Goal: Task Accomplishment & Management: Complete application form

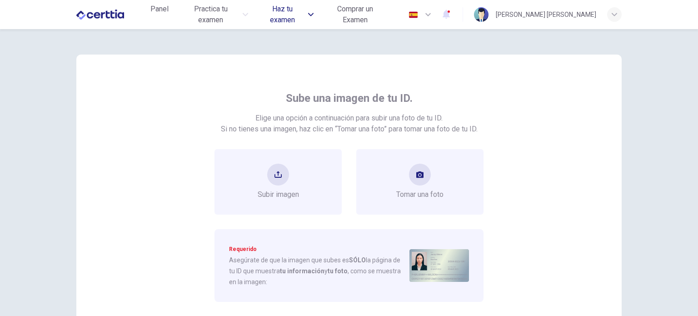
scroll to position [48, 0]
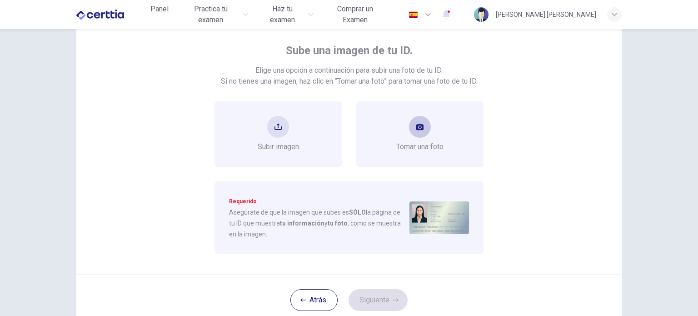
click at [409, 127] on button "take photo" at bounding box center [420, 127] width 22 height 22
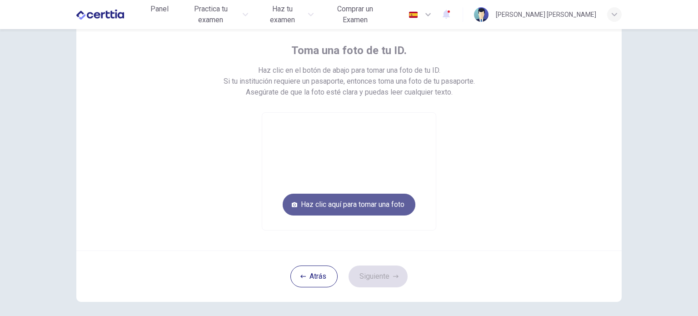
click at [369, 194] on button "Haz clic aquí para tomar una foto" at bounding box center [349, 205] width 133 height 22
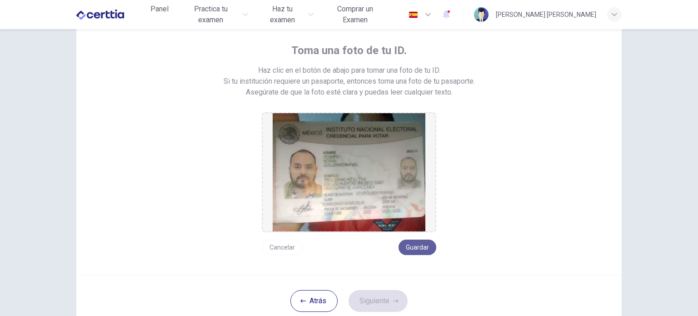
click at [414, 247] on button "Guardar" at bounding box center [417, 246] width 38 height 15
click at [382, 300] on button "Siguiente" at bounding box center [377, 301] width 59 height 22
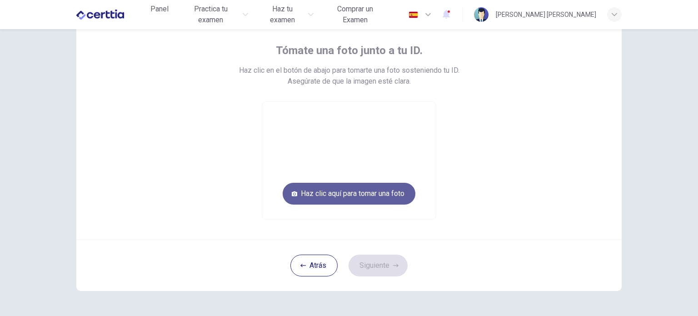
click at [348, 191] on button "Haz clic aquí para tomar una foto" at bounding box center [349, 194] width 133 height 22
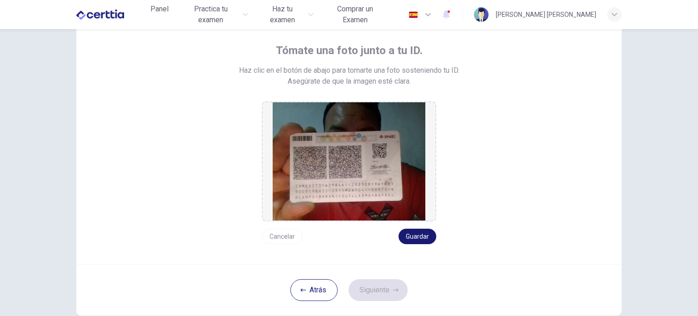
click at [400, 235] on button "Guardar" at bounding box center [417, 235] width 38 height 15
click at [426, 240] on button "Guardar" at bounding box center [417, 235] width 38 height 15
click at [386, 289] on button "Siguiente" at bounding box center [377, 290] width 59 height 22
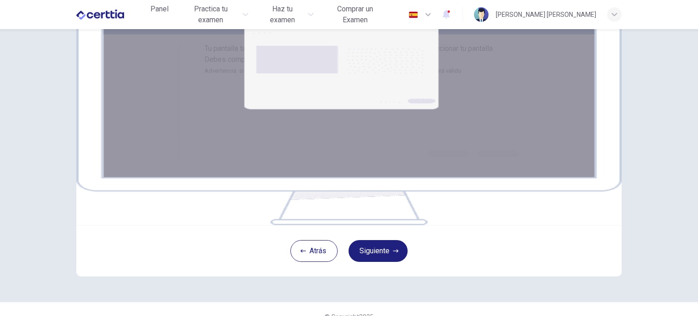
click at [623, 119] on div "Tu pantalla también será grabada. Haz clic en el botón Siguiente para seleccion…" at bounding box center [349, 141] width 574 height 320
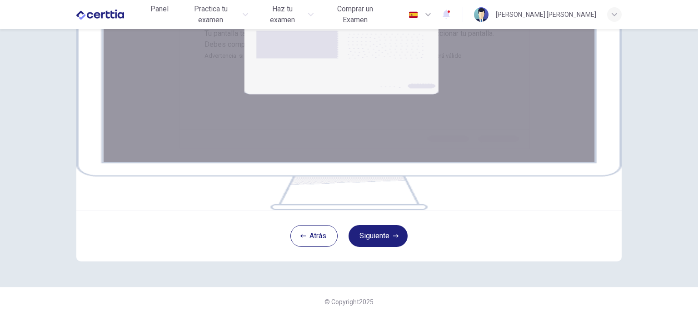
scroll to position [156, 0]
click at [395, 239] on button "Siguiente" at bounding box center [377, 236] width 59 height 22
click at [393, 237] on icon "button" at bounding box center [395, 235] width 5 height 3
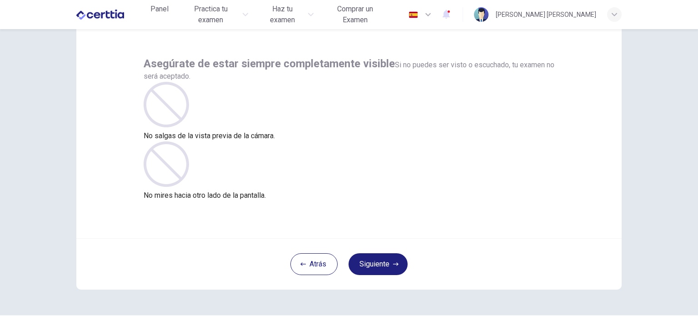
scroll to position [35, 0]
click at [367, 263] on button "Siguiente" at bounding box center [377, 264] width 59 height 22
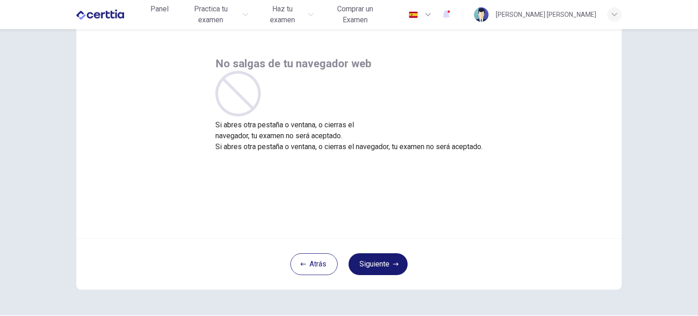
click at [367, 263] on button "Siguiente" at bounding box center [377, 264] width 59 height 22
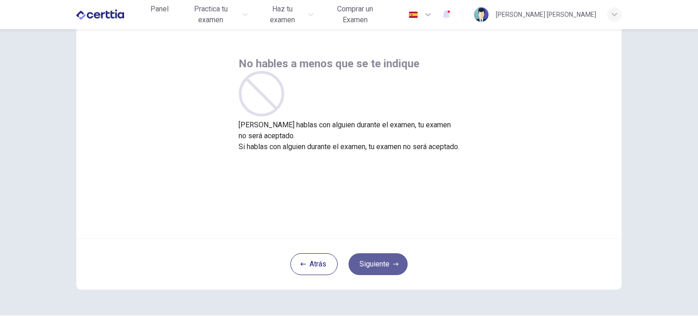
click at [367, 263] on button "Siguiente" at bounding box center [377, 264] width 59 height 22
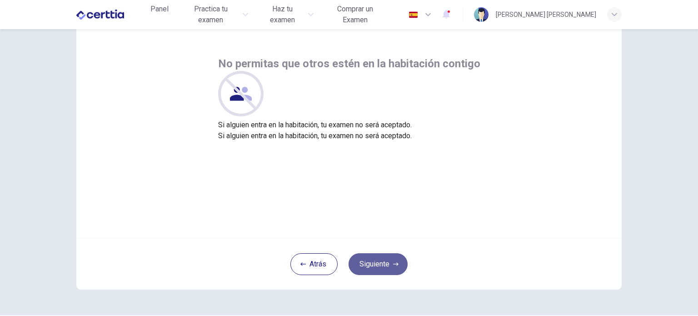
click at [367, 263] on button "Siguiente" at bounding box center [377, 264] width 59 height 22
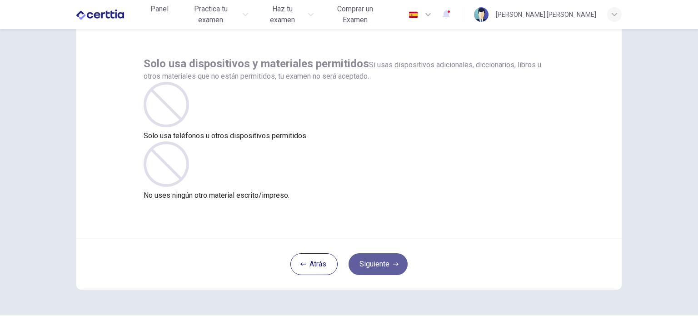
click at [367, 263] on button "Siguiente" at bounding box center [377, 264] width 59 height 22
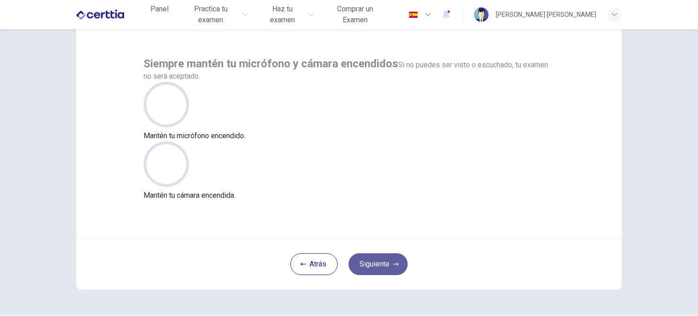
click at [367, 263] on button "Siguiente" at bounding box center [377, 264] width 59 height 22
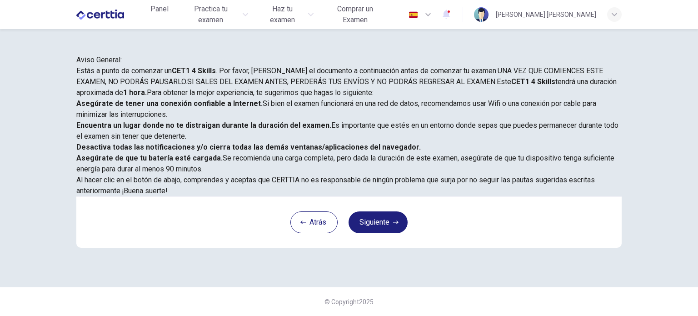
scroll to position [189, 0]
click at [370, 233] on button "Siguiente" at bounding box center [377, 222] width 59 height 22
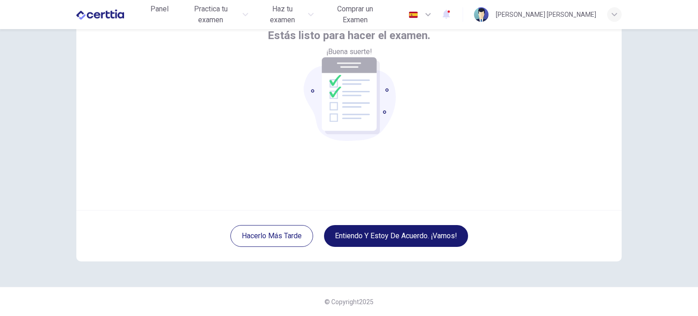
scroll to position [62, 0]
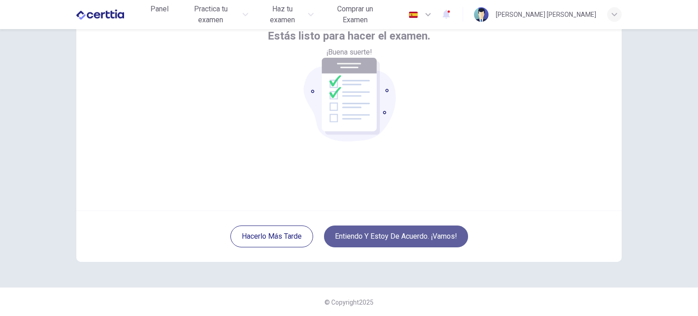
click at [370, 237] on button "Entiendo y estoy de acuerdo. ¡Vamos!" at bounding box center [396, 236] width 144 height 22
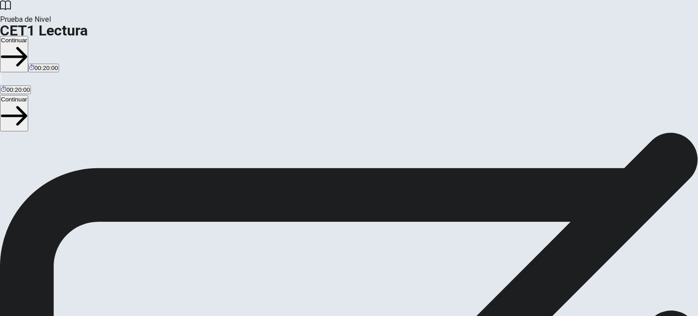
click at [28, 36] on button "Continuar" at bounding box center [14, 54] width 28 height 36
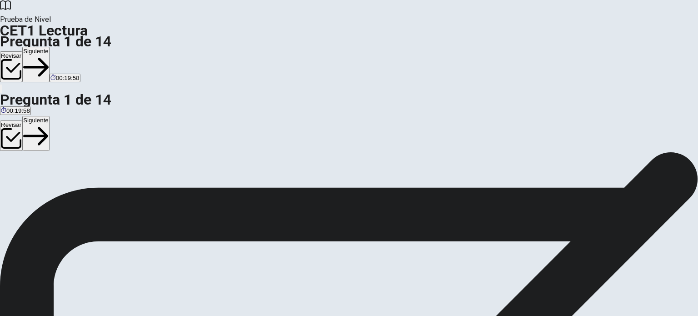
scroll to position [0, 0]
drag, startPoint x: 614, startPoint y: 61, endPoint x: 690, endPoint y: 40, distance: 78.5
click at [690, 152] on div "Question 1 According to the passage, what is one current focus of space explora…" at bounding box center [349, 152] width 698 height 0
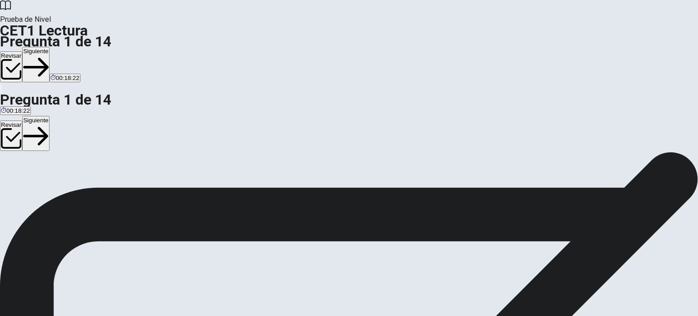
scroll to position [445, 0]
click at [50, 47] on button "Siguiente" at bounding box center [35, 64] width 27 height 35
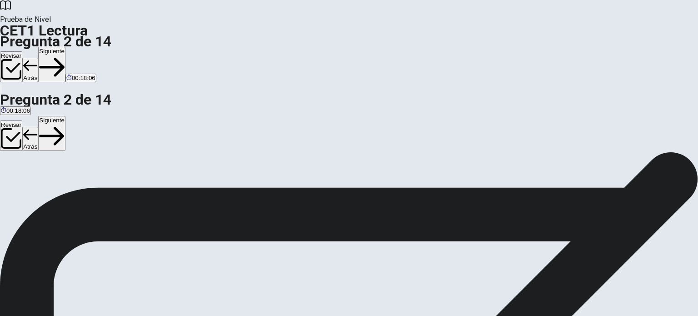
click at [65, 47] on button "Siguiente" at bounding box center [51, 64] width 27 height 35
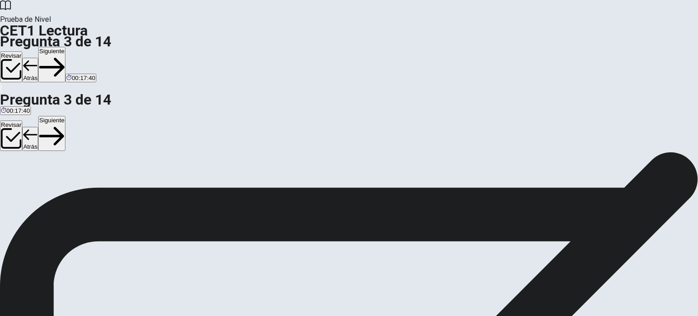
click at [65, 47] on button "Siguiente" at bounding box center [51, 64] width 27 height 35
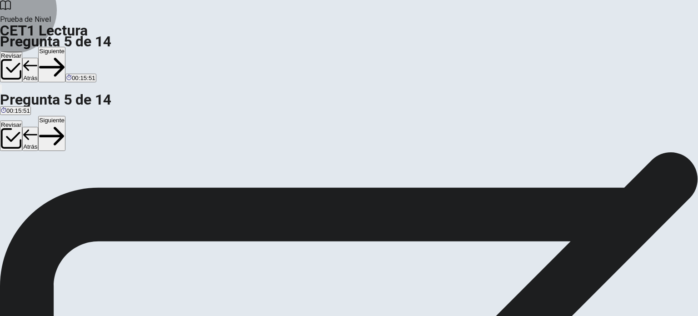
click at [65, 47] on button "Siguiente" at bounding box center [51, 64] width 27 height 35
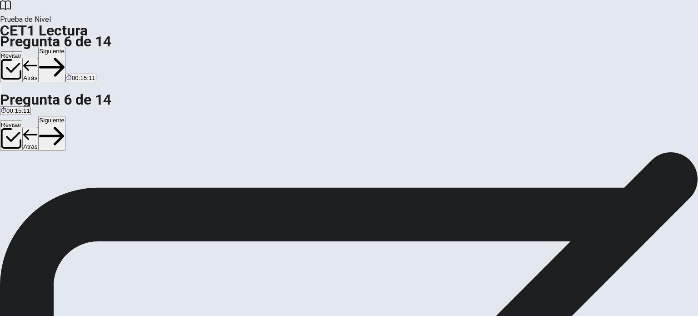
click at [65, 47] on button "Siguiente" at bounding box center [51, 64] width 27 height 35
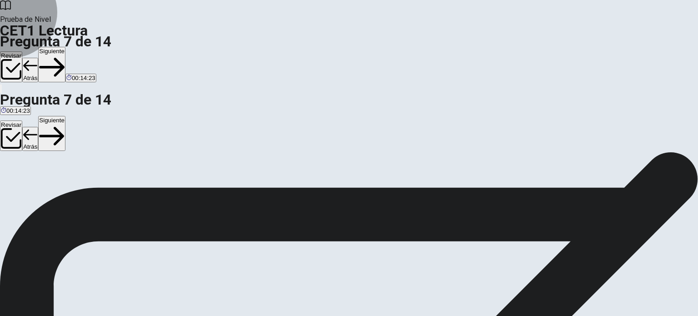
click at [65, 47] on button "Siguiente" at bounding box center [51, 64] width 27 height 35
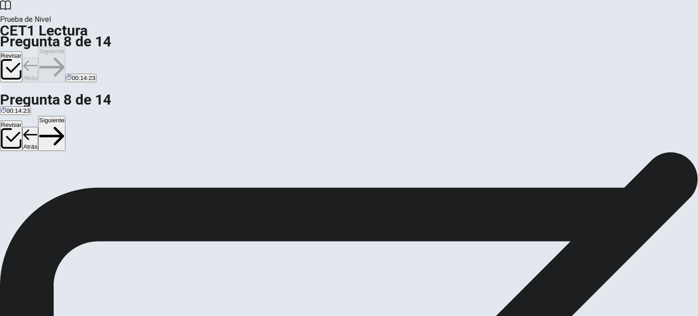
scroll to position [437, 0]
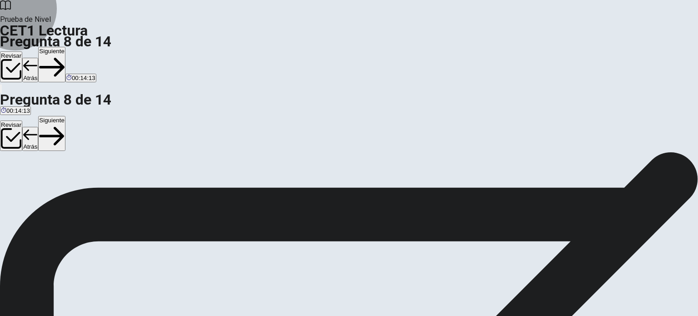
click at [65, 47] on button "Siguiente" at bounding box center [51, 64] width 27 height 35
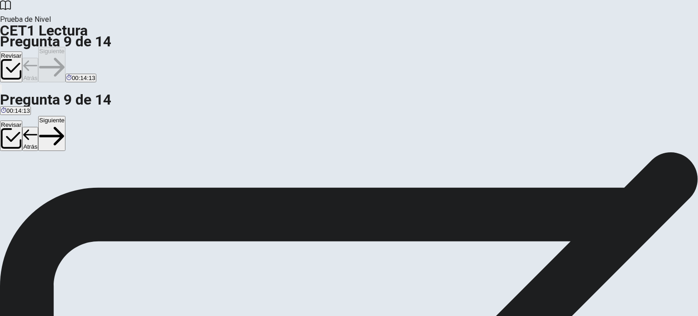
scroll to position [445, 0]
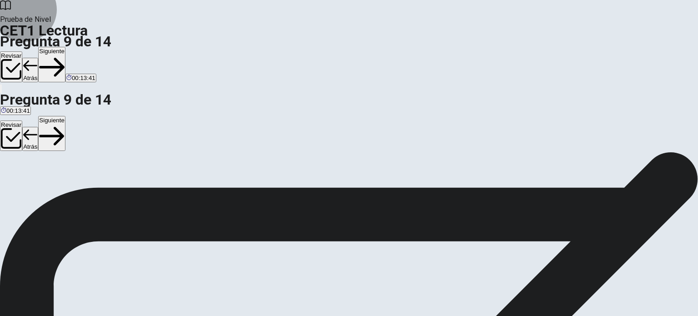
click at [65, 47] on button "Siguiente" at bounding box center [51, 64] width 27 height 35
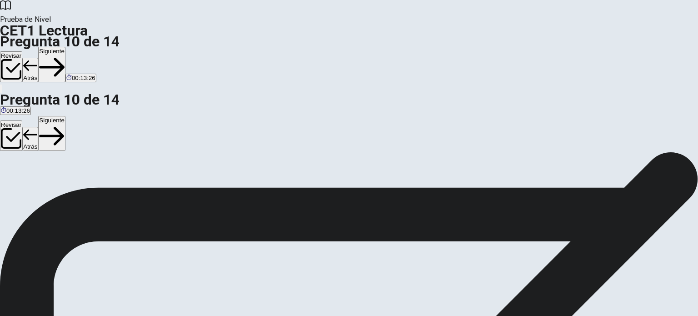
click at [65, 47] on button "Siguiente" at bounding box center [51, 64] width 27 height 35
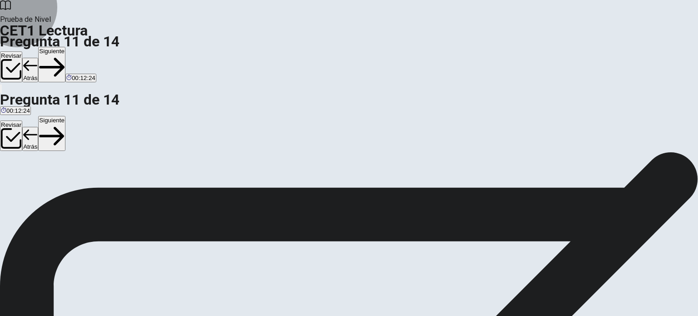
click at [65, 47] on button "Siguiente" at bounding box center [51, 64] width 27 height 35
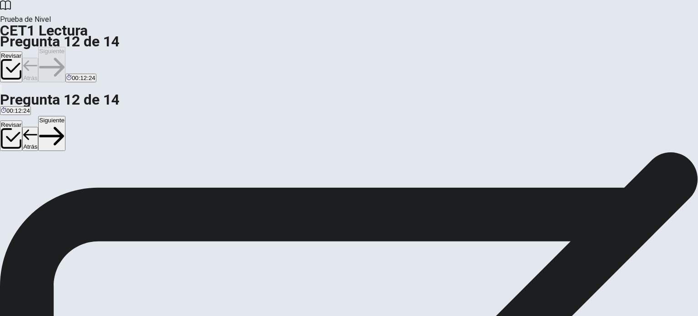
scroll to position [67, 0]
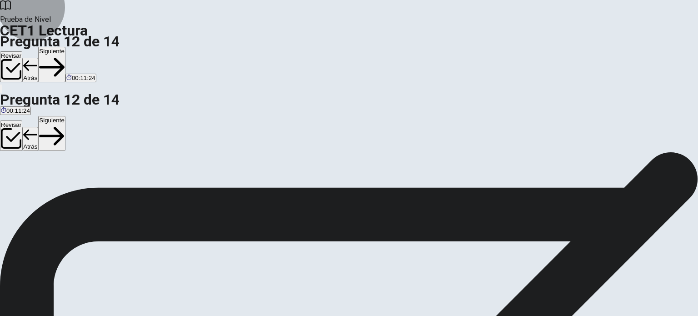
click at [65, 47] on button "Siguiente" at bounding box center [51, 64] width 27 height 35
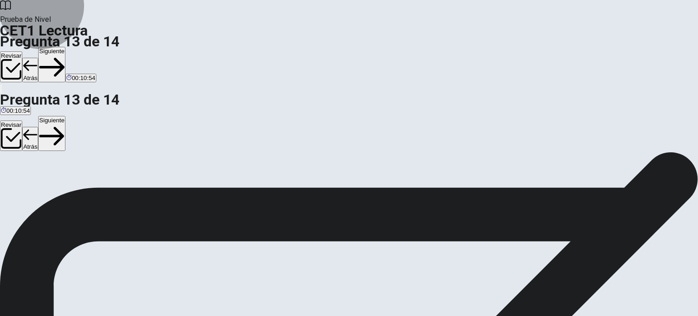
click at [65, 47] on button "Siguiente" at bounding box center [51, 64] width 27 height 35
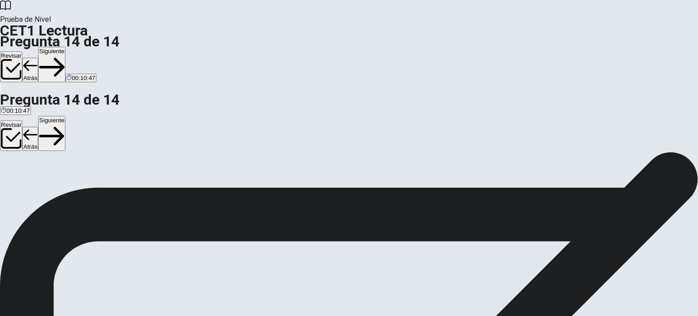
scroll to position [35, 0]
drag, startPoint x: 691, startPoint y: 105, endPoint x: 696, endPoint y: 127, distance: 22.3
click at [696, 152] on div "Question 14 Ver texto Instrucciones: Se proporciona a continuación una [PERSON_…" at bounding box center [349, 152] width 698 height 0
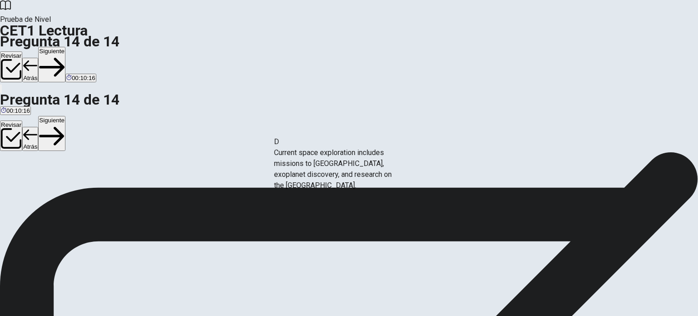
drag, startPoint x: 144, startPoint y: 165, endPoint x: 327, endPoint y: 170, distance: 183.1
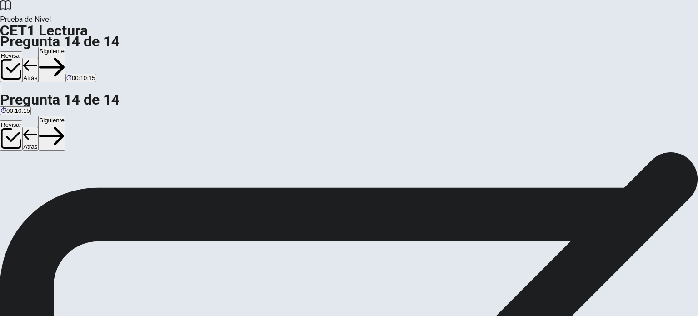
scroll to position [136, 0]
drag, startPoint x: 692, startPoint y: 184, endPoint x: 693, endPoint y: 157, distance: 26.4
click at [693, 152] on div "Question 14 Ver texto Instrucciones: Se proporciona a continuación una [PERSON_…" at bounding box center [349, 152] width 698 height 0
drag, startPoint x: 144, startPoint y: 223, endPoint x: 291, endPoint y: 201, distance: 147.9
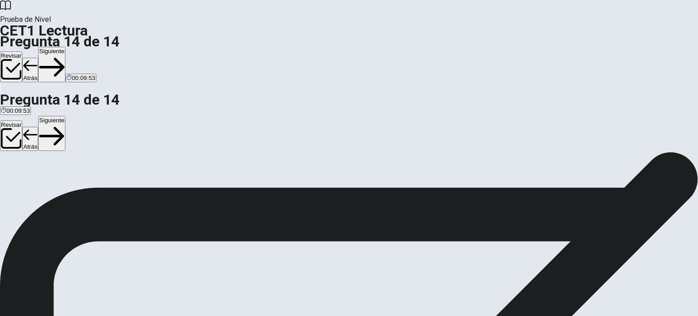
scroll to position [71, 0]
drag, startPoint x: 139, startPoint y: 227, endPoint x: 333, endPoint y: 208, distance: 194.4
click at [65, 47] on button "Siguiente" at bounding box center [51, 64] width 27 height 35
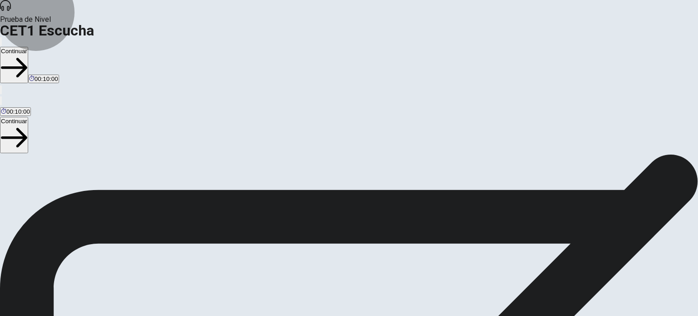
click at [28, 47] on button "Continuar" at bounding box center [14, 65] width 28 height 36
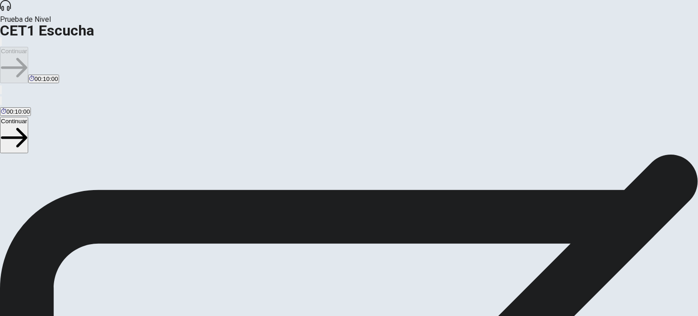
scroll to position [24, 0]
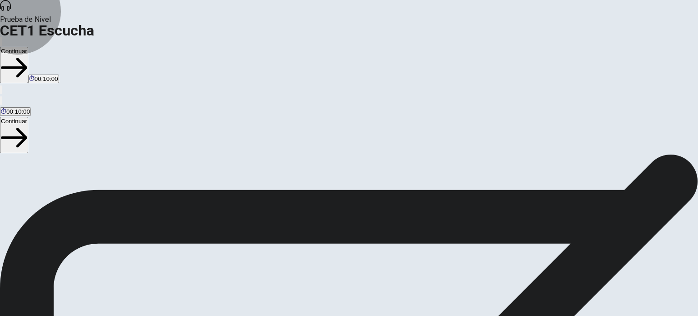
click at [28, 47] on button "Continuar" at bounding box center [14, 65] width 28 height 36
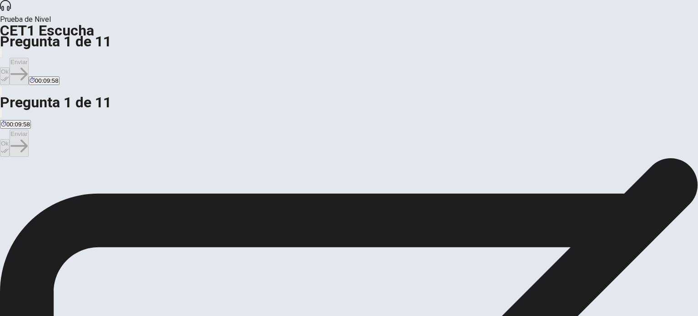
scroll to position [55, 0]
click at [10, 67] on button "Ok" at bounding box center [5, 76] width 10 height 18
click at [29, 58] on button "Enviar" at bounding box center [19, 71] width 19 height 27
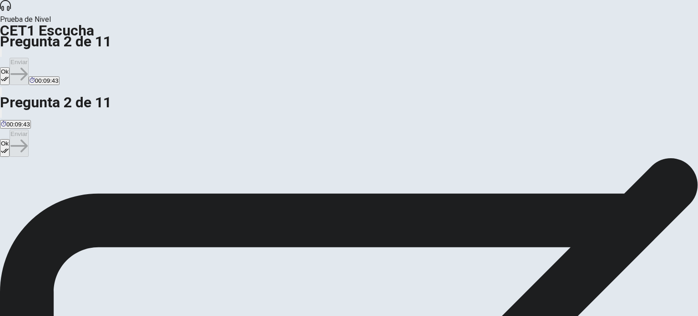
click at [10, 67] on button "Ok" at bounding box center [5, 76] width 10 height 18
click at [29, 58] on button "Enviar" at bounding box center [19, 71] width 19 height 27
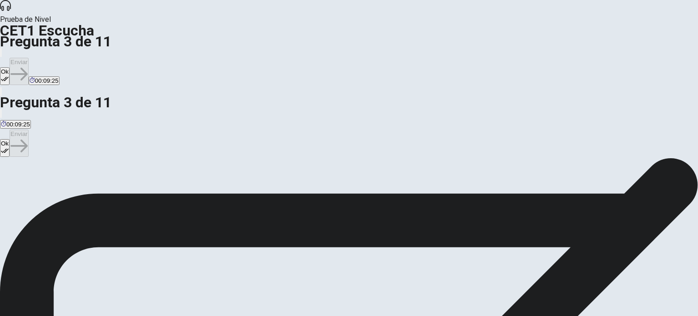
click at [9, 75] on icon "button" at bounding box center [5, 79] width 8 height 8
click at [29, 58] on button "Enviar" at bounding box center [19, 71] width 19 height 27
click at [10, 67] on button "Ok" at bounding box center [5, 76] width 10 height 18
click at [29, 58] on button "Enviar" at bounding box center [19, 71] width 19 height 27
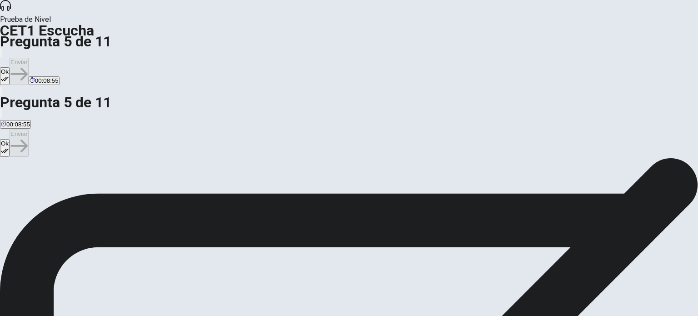
click at [10, 67] on button "Ok" at bounding box center [5, 76] width 10 height 18
click at [29, 58] on button "Enviar" at bounding box center [19, 71] width 19 height 27
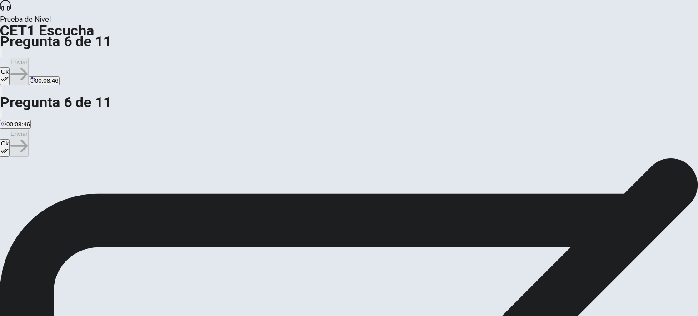
click at [10, 67] on button "Ok" at bounding box center [5, 76] width 10 height 18
click at [29, 58] on button "Enviar" at bounding box center [19, 71] width 19 height 27
click at [10, 67] on button "Ok" at bounding box center [5, 76] width 10 height 18
click at [29, 58] on button "Enviar" at bounding box center [19, 71] width 19 height 27
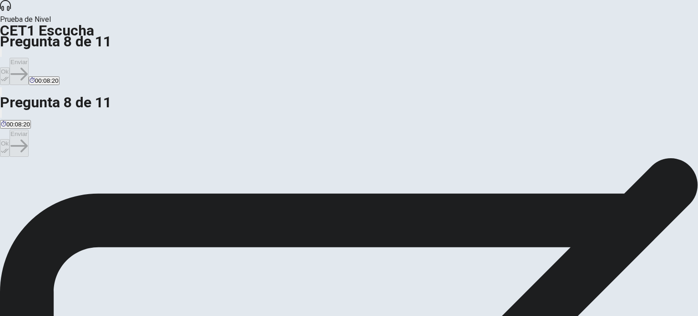
click at [10, 67] on button "Ok" at bounding box center [5, 76] width 10 height 18
click at [29, 58] on button "Enviar" at bounding box center [19, 71] width 19 height 27
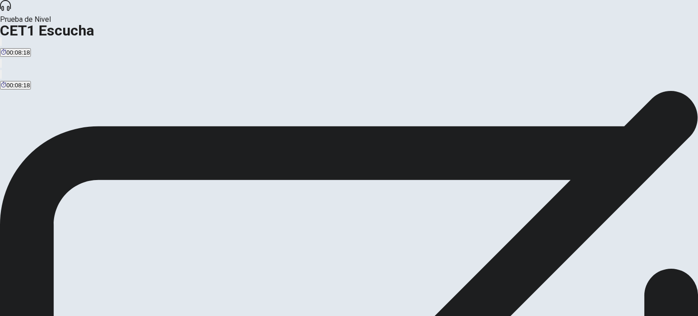
scroll to position [0, 0]
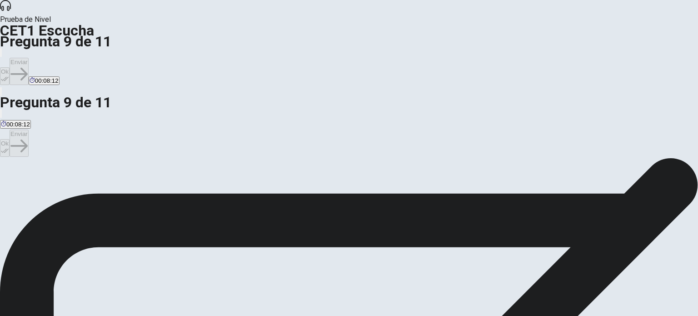
click at [10, 67] on button "Ok" at bounding box center [5, 76] width 10 height 18
click at [29, 58] on button "Enviar" at bounding box center [19, 71] width 19 height 27
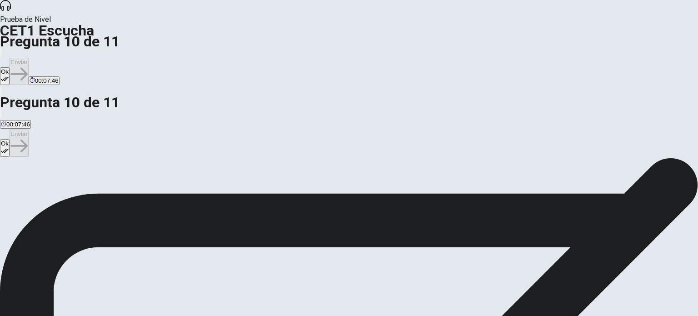
click at [10, 67] on button "Ok" at bounding box center [5, 76] width 10 height 18
click at [29, 58] on button "Enviar" at bounding box center [19, 71] width 19 height 27
click at [10, 67] on button "Ok" at bounding box center [5, 76] width 10 height 18
click at [29, 58] on button "Enviar" at bounding box center [19, 71] width 19 height 27
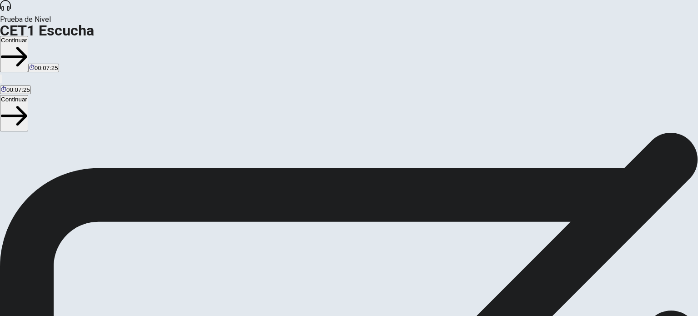
click at [28, 36] on button "Continuar" at bounding box center [14, 54] width 28 height 36
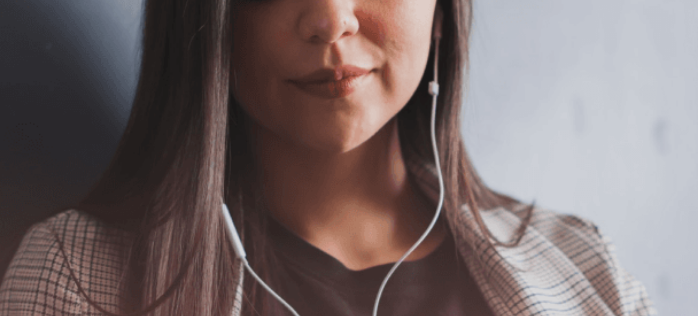
click at [28, 47] on button "Continuar" at bounding box center [14, 65] width 28 height 36
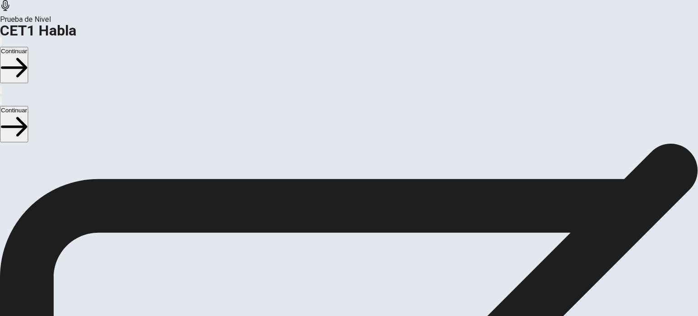
scroll to position [32, 0]
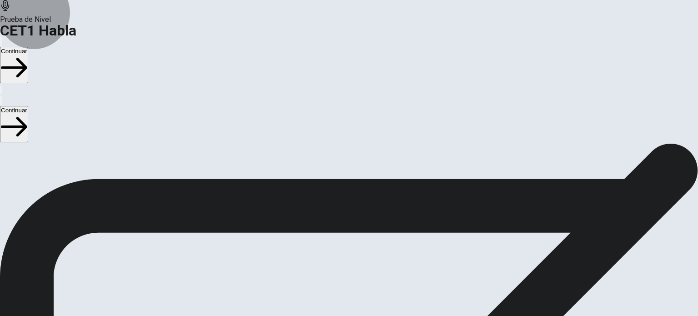
click at [28, 47] on button "Continuar" at bounding box center [14, 65] width 28 height 36
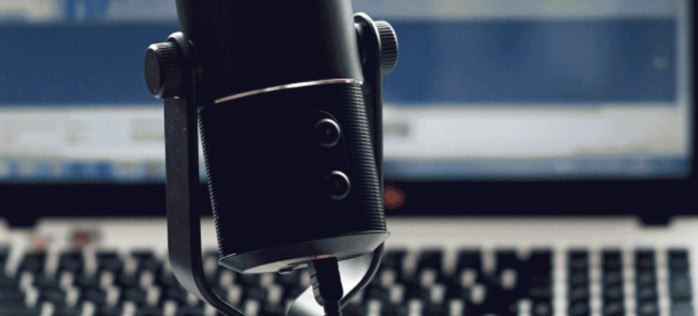
scroll to position [99, 0]
click at [669, 143] on div "Instrucciones para la sección de Habla La prueba de expresión oral comenzará ah…" at bounding box center [349, 143] width 698 height 0
click at [28, 47] on button "Continuar" at bounding box center [14, 65] width 28 height 36
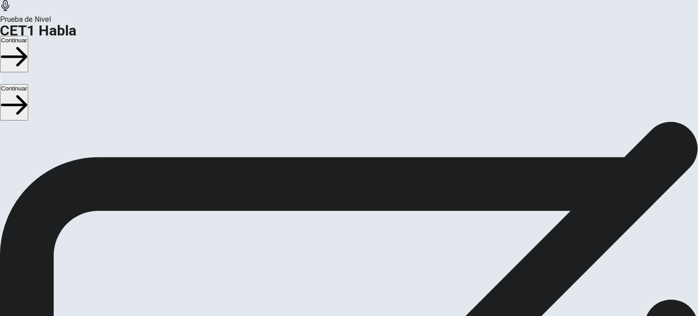
scroll to position [15, 0]
click at [28, 36] on button "Continuar" at bounding box center [14, 54] width 28 height 36
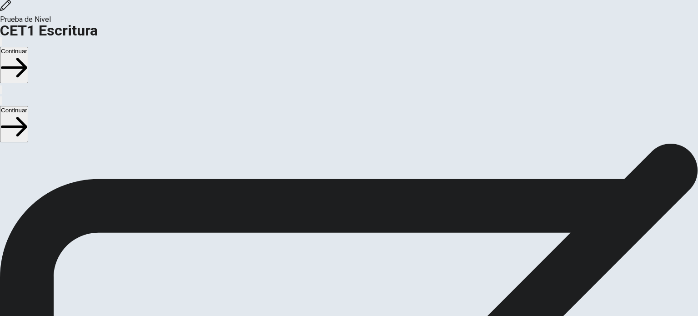
click at [28, 47] on button "Continuar" at bounding box center [14, 65] width 28 height 36
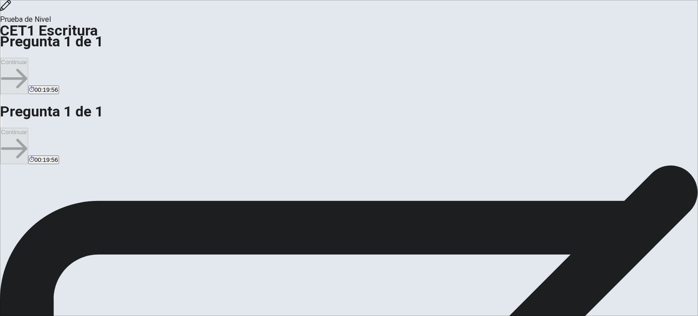
type textarea "*"
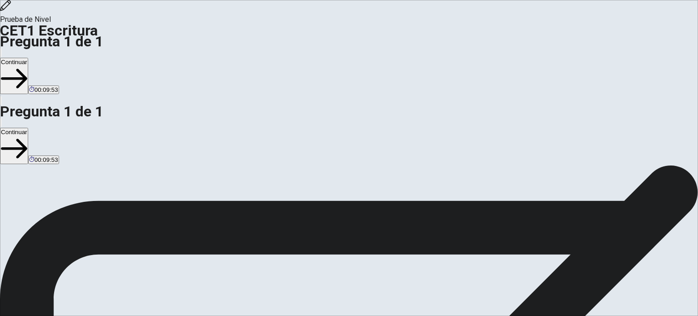
type textarea "**********"
click at [28, 58] on button "Continuar" at bounding box center [14, 76] width 28 height 36
